Goal: Task Accomplishment & Management: Manage account settings

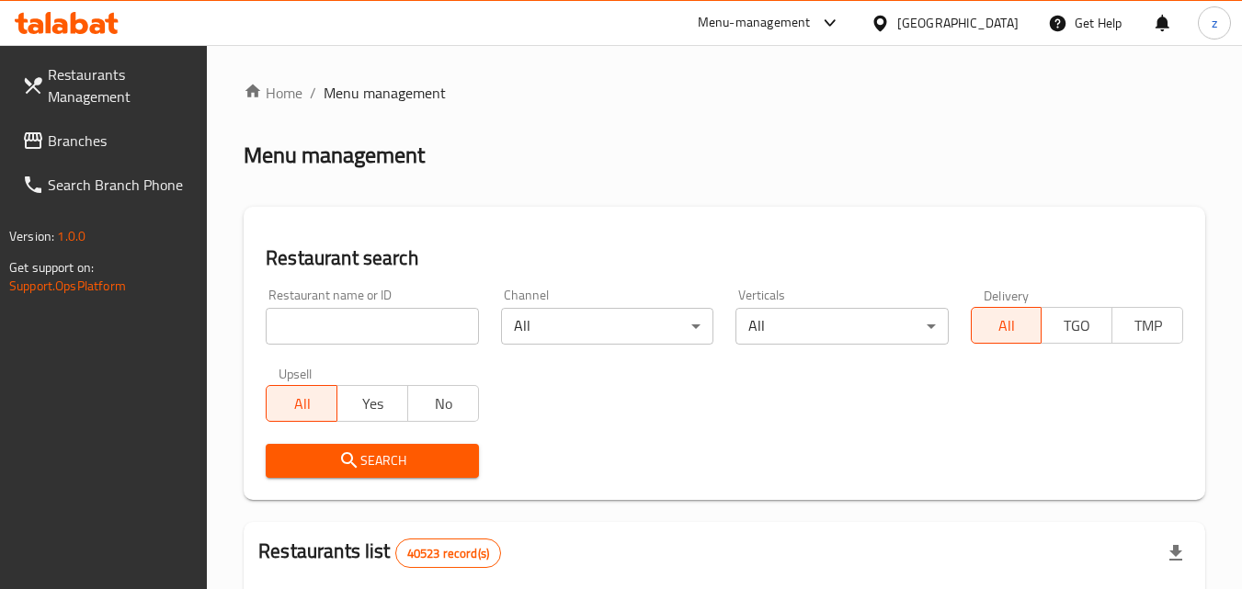
click at [950, 17] on div "[GEOGRAPHIC_DATA]" at bounding box center [958, 23] width 121 height 20
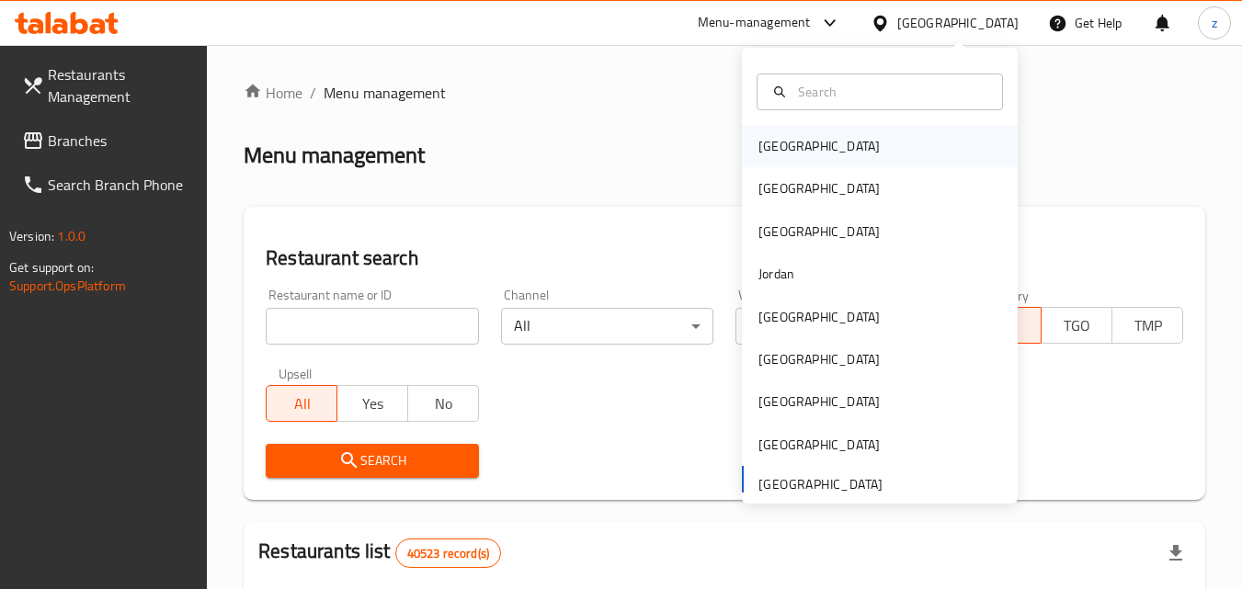
click at [852, 157] on div "[GEOGRAPHIC_DATA]" at bounding box center [880, 146] width 276 height 42
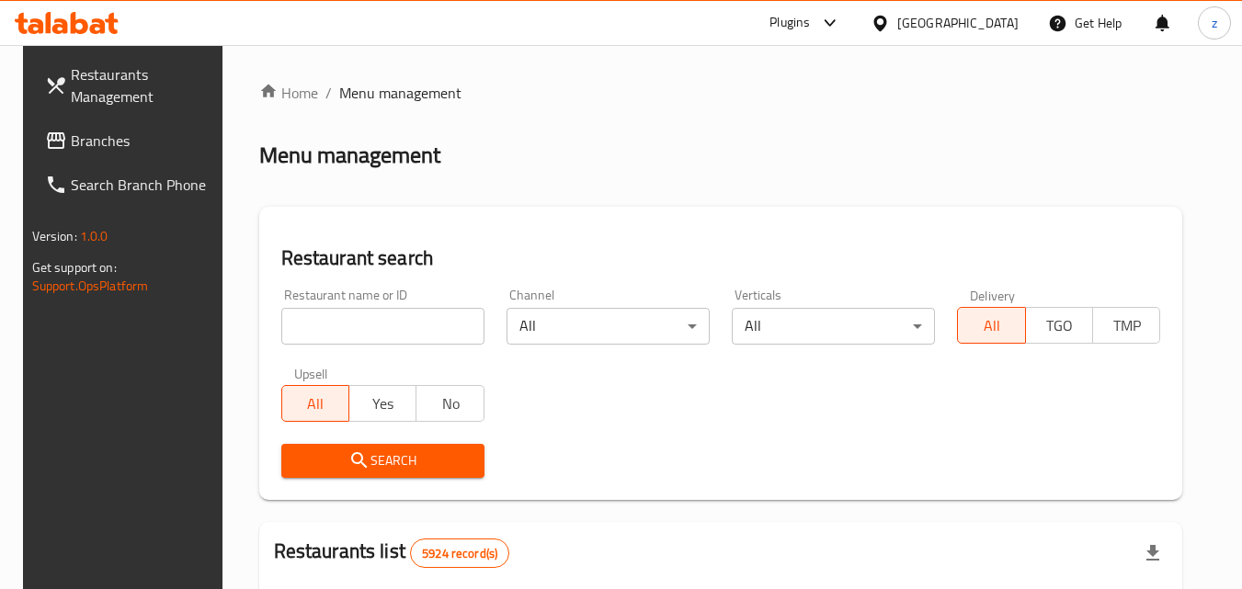
click at [978, 21] on div "Bahrain" at bounding box center [958, 23] width 121 height 20
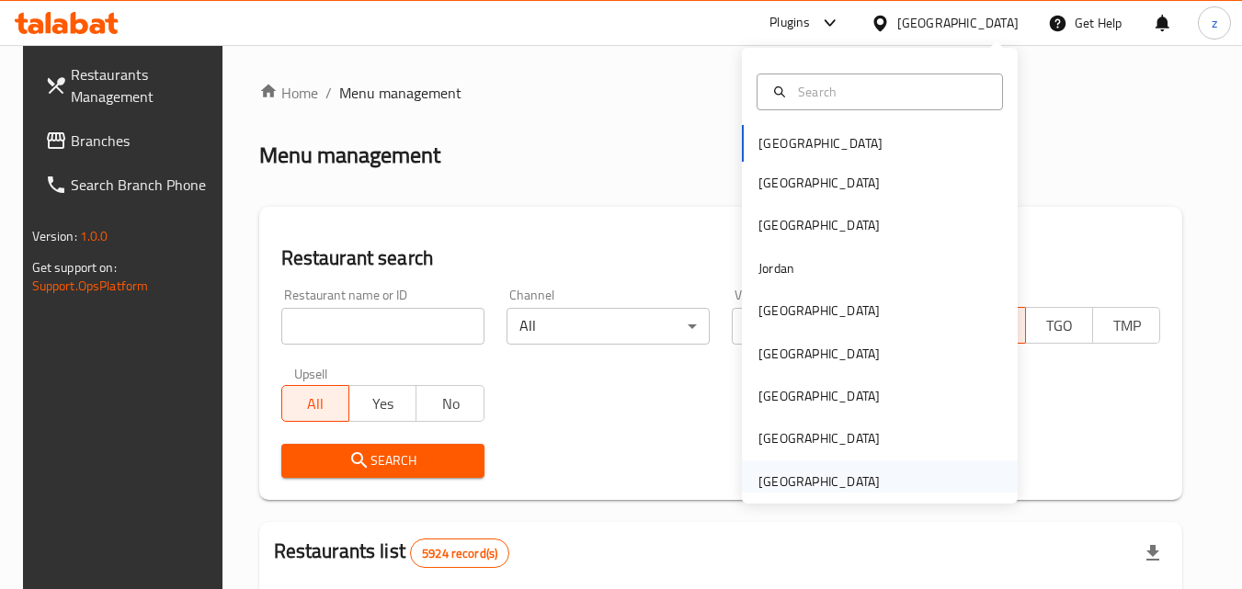
click at [829, 480] on div "[GEOGRAPHIC_DATA]" at bounding box center [819, 482] width 121 height 20
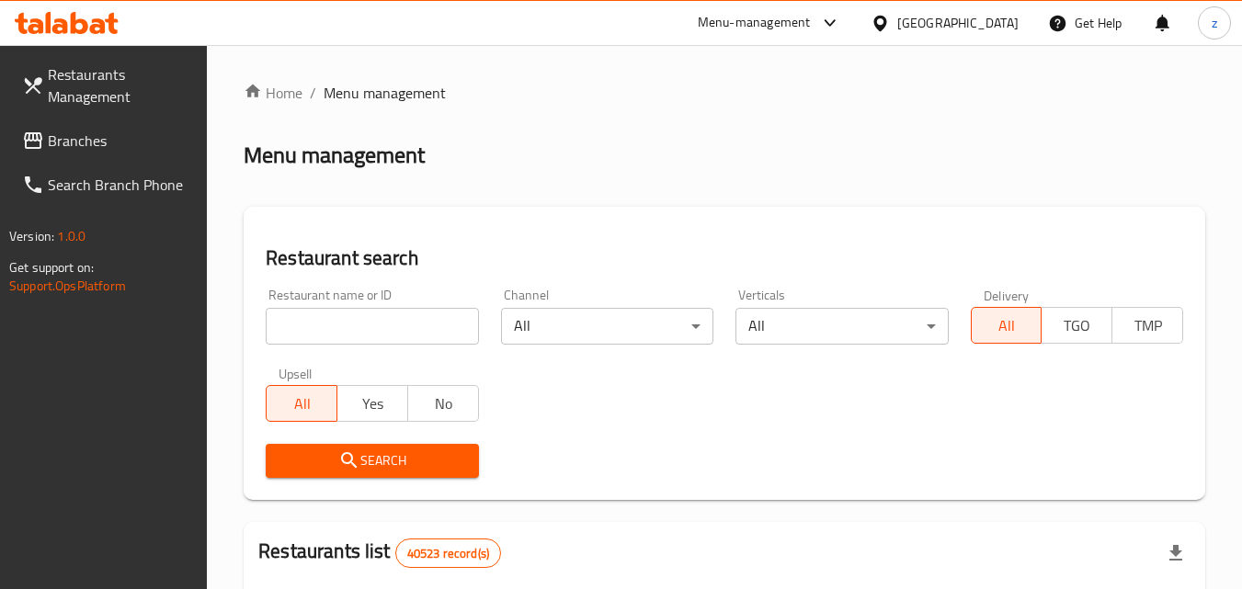
click at [110, 139] on span "Branches" at bounding box center [120, 141] width 145 height 22
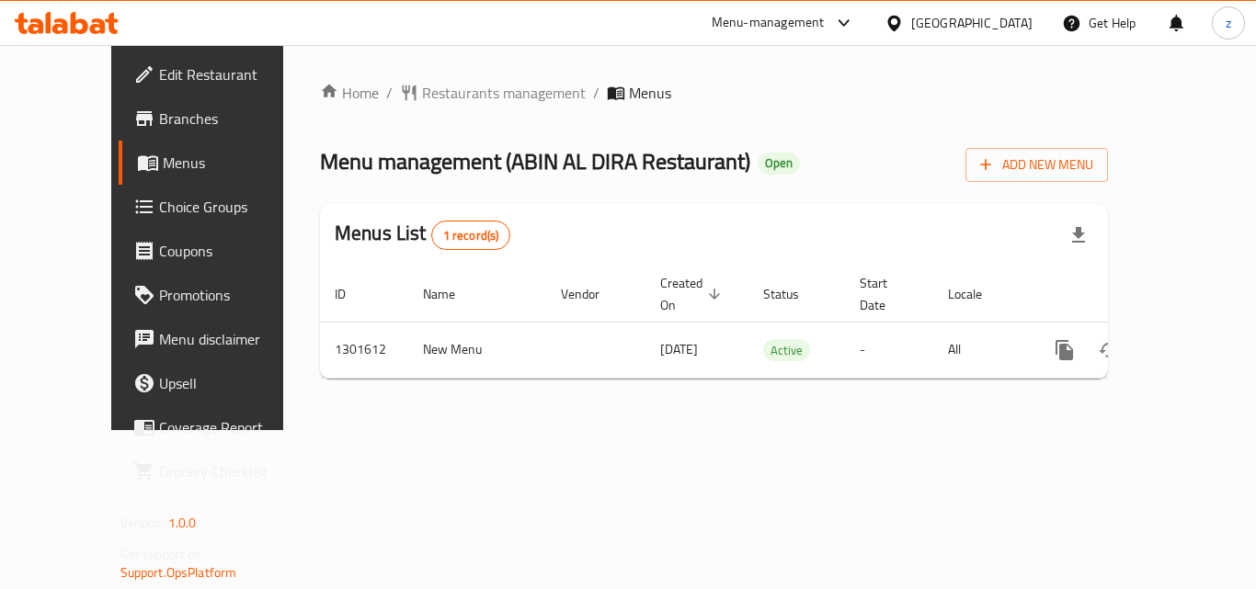
click at [159, 212] on span "Choice Groups" at bounding box center [232, 207] width 147 height 22
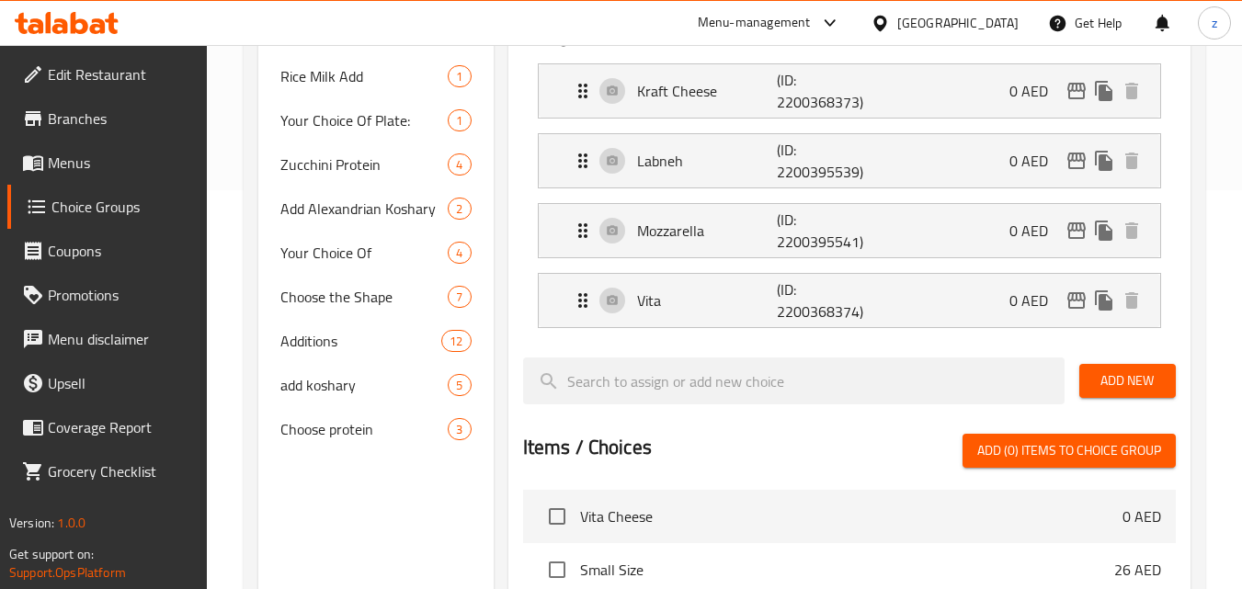
scroll to position [368, 0]
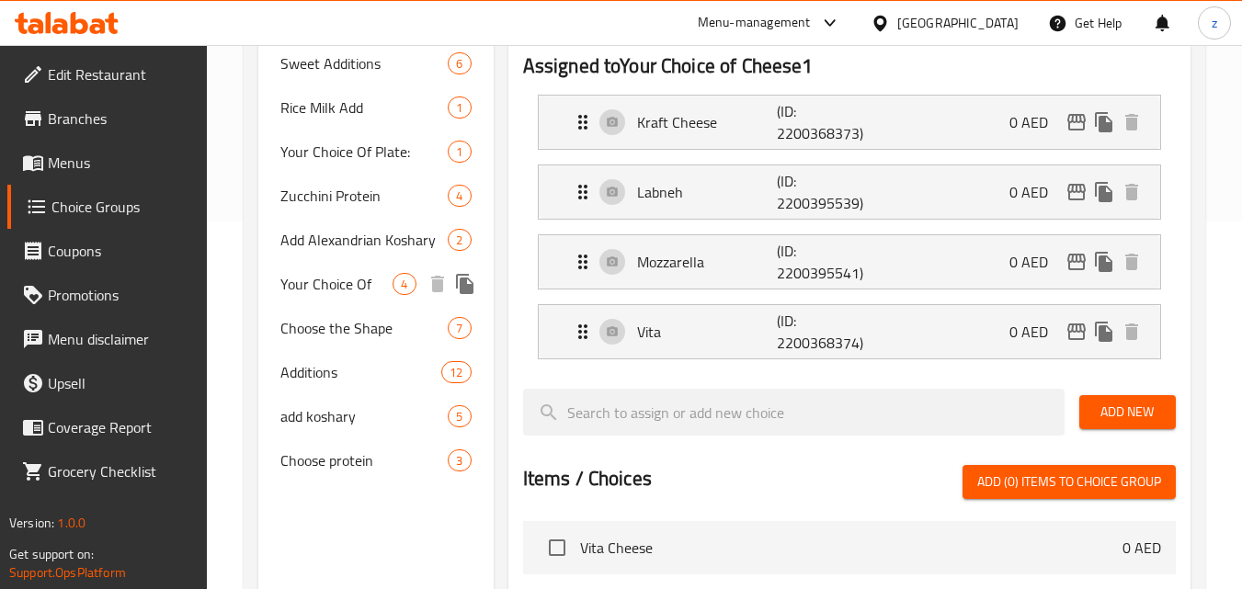
click at [369, 280] on span "Your Choice Of" at bounding box center [336, 284] width 112 height 22
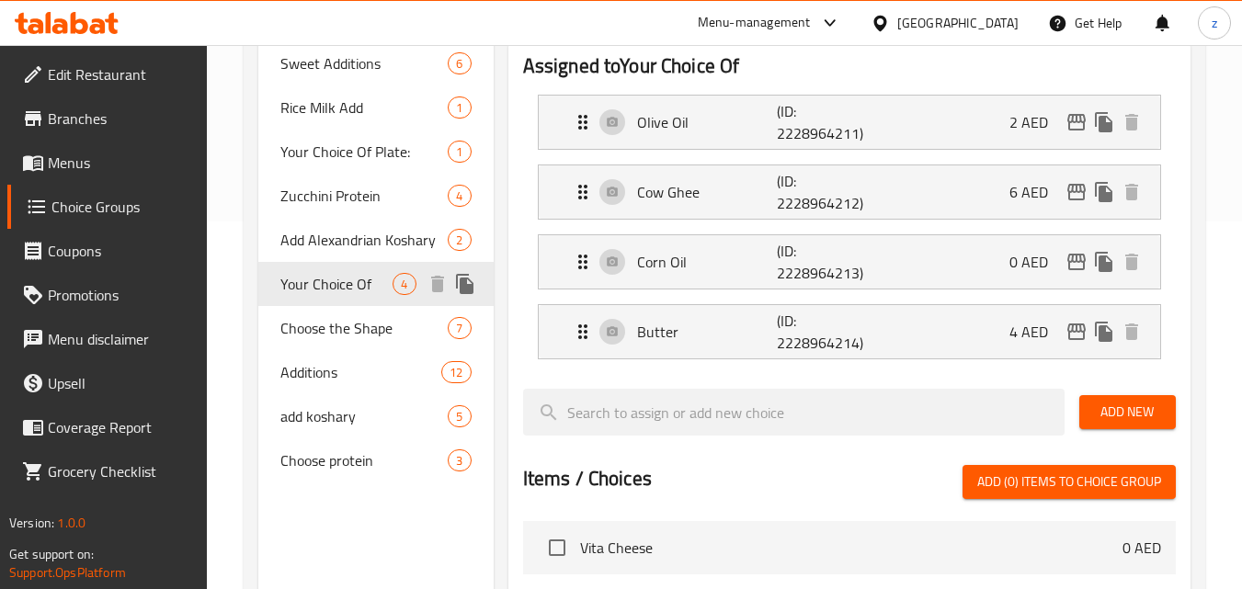
type input "Your Choice Of"
type input "اختيارك من"
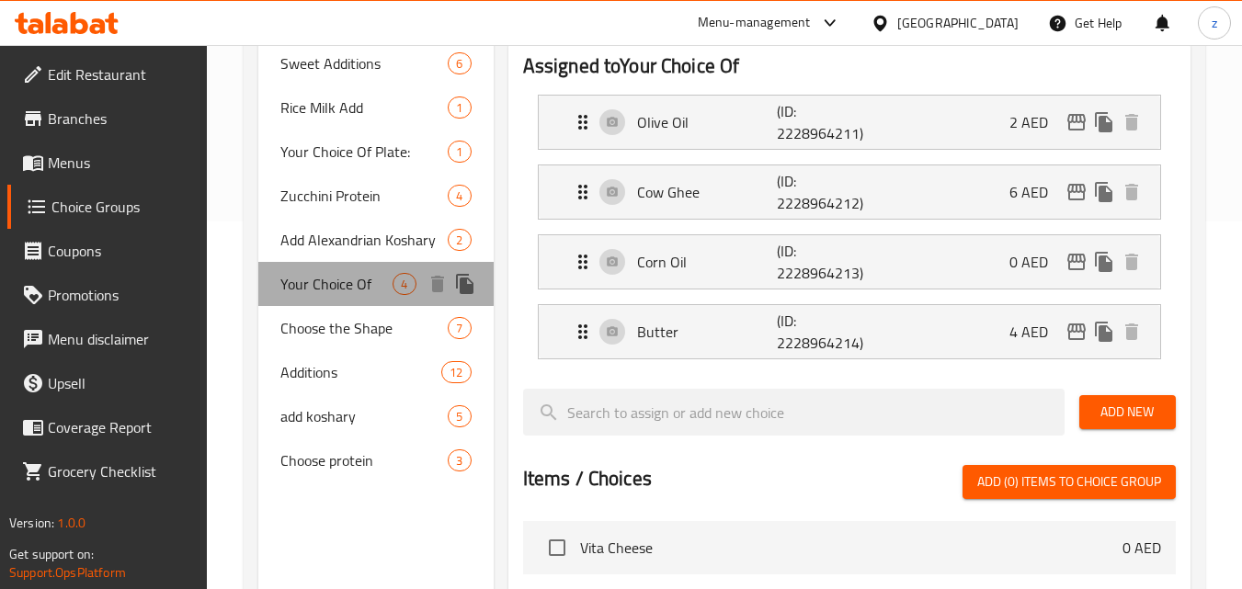
click at [323, 280] on span "Your Choice Of" at bounding box center [336, 284] width 112 height 22
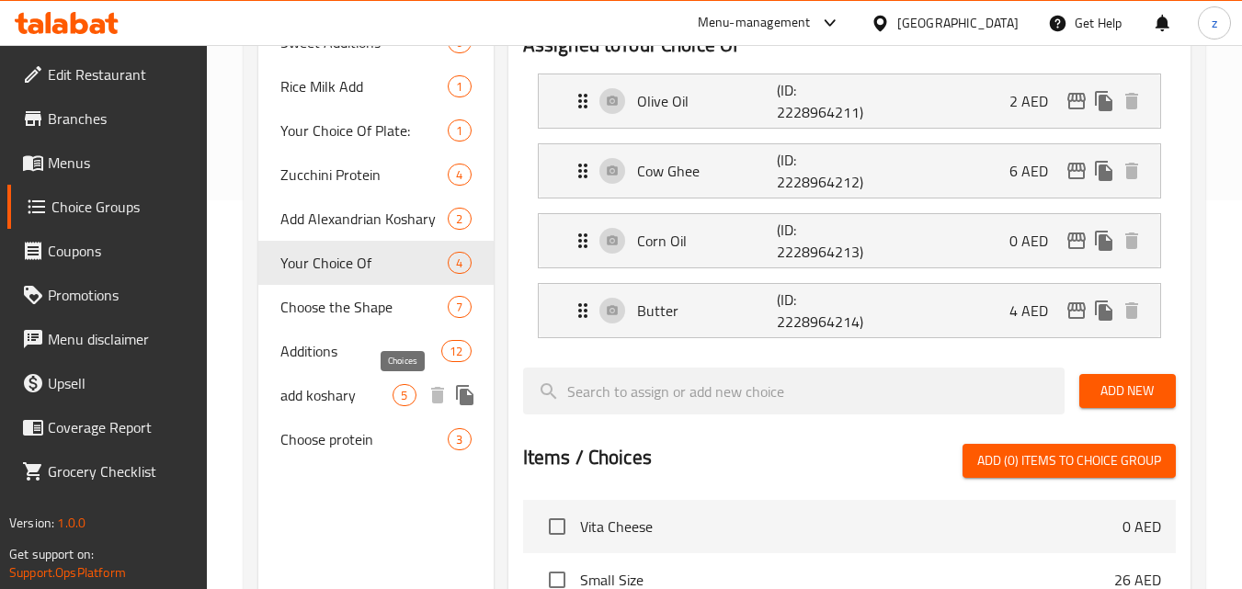
scroll to position [297, 0]
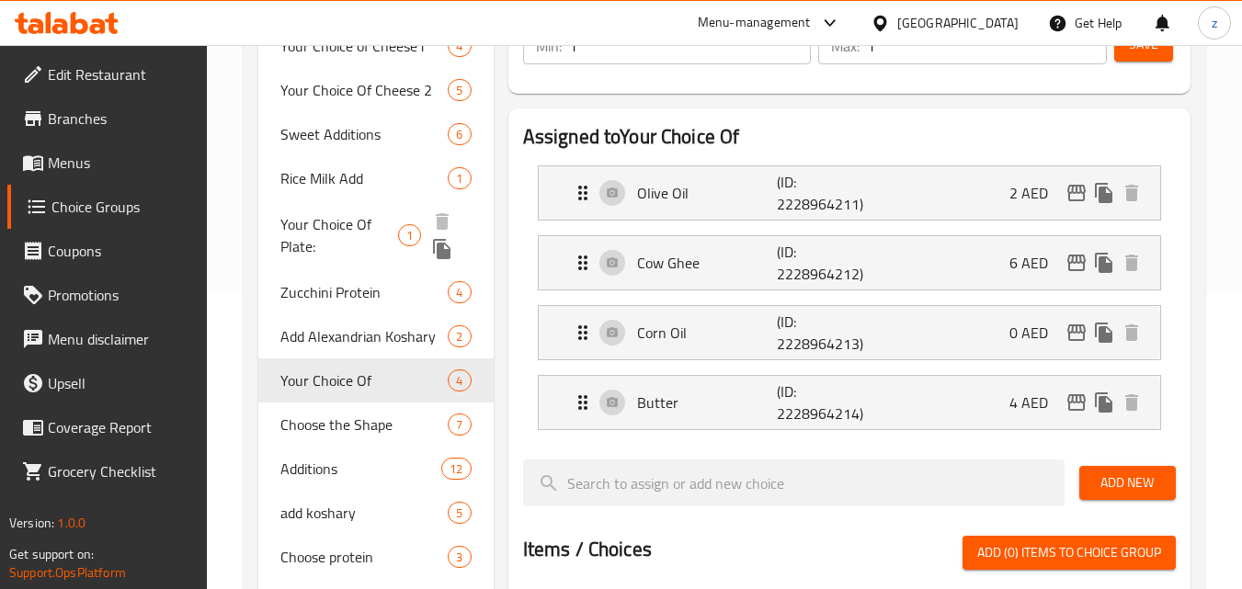
click at [364, 221] on span "Your Choice Of Plate:" at bounding box center [339, 235] width 118 height 44
type input "Your Choice Of Plate:"
type input "اختيارك صحون:"
type input "0"
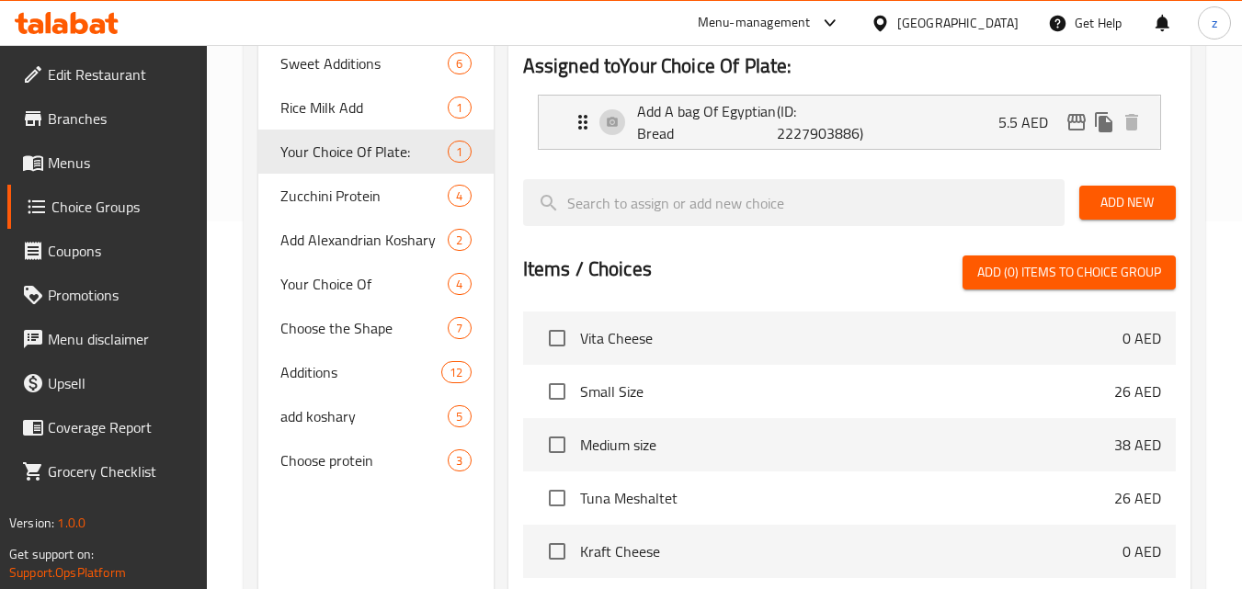
scroll to position [276, 0]
